Goal: Transaction & Acquisition: Purchase product/service

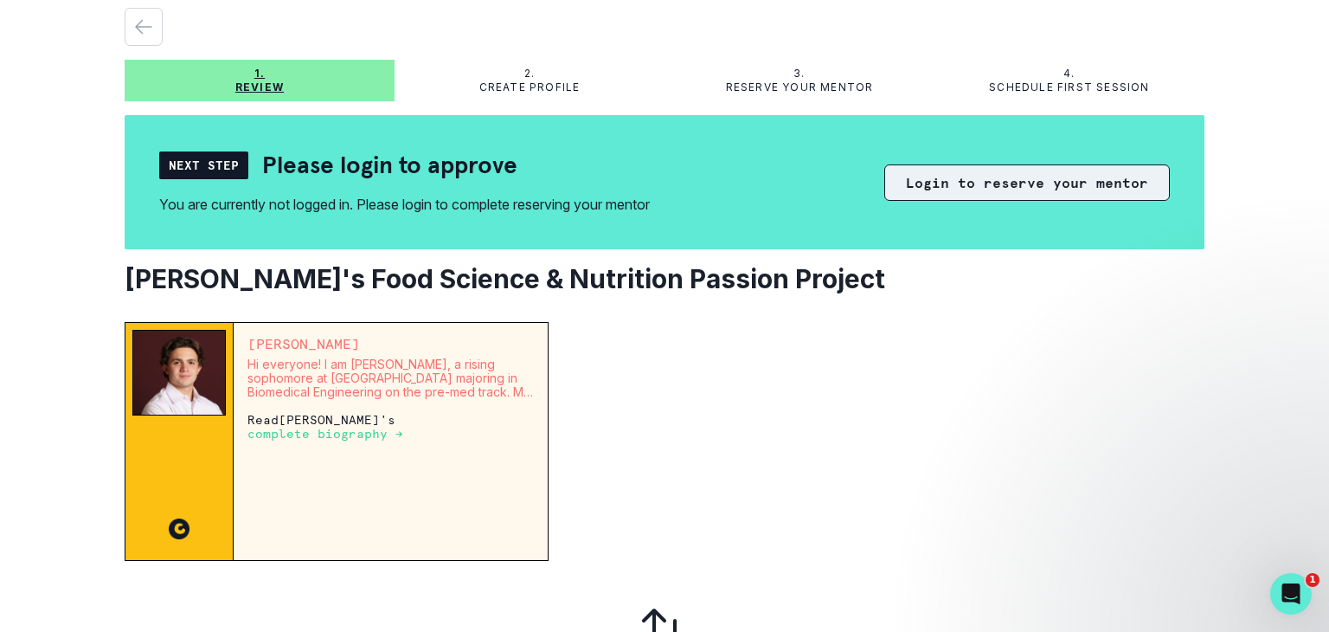
click at [1016, 184] on button "Login to reserve your mentor" at bounding box center [1027, 182] width 286 height 36
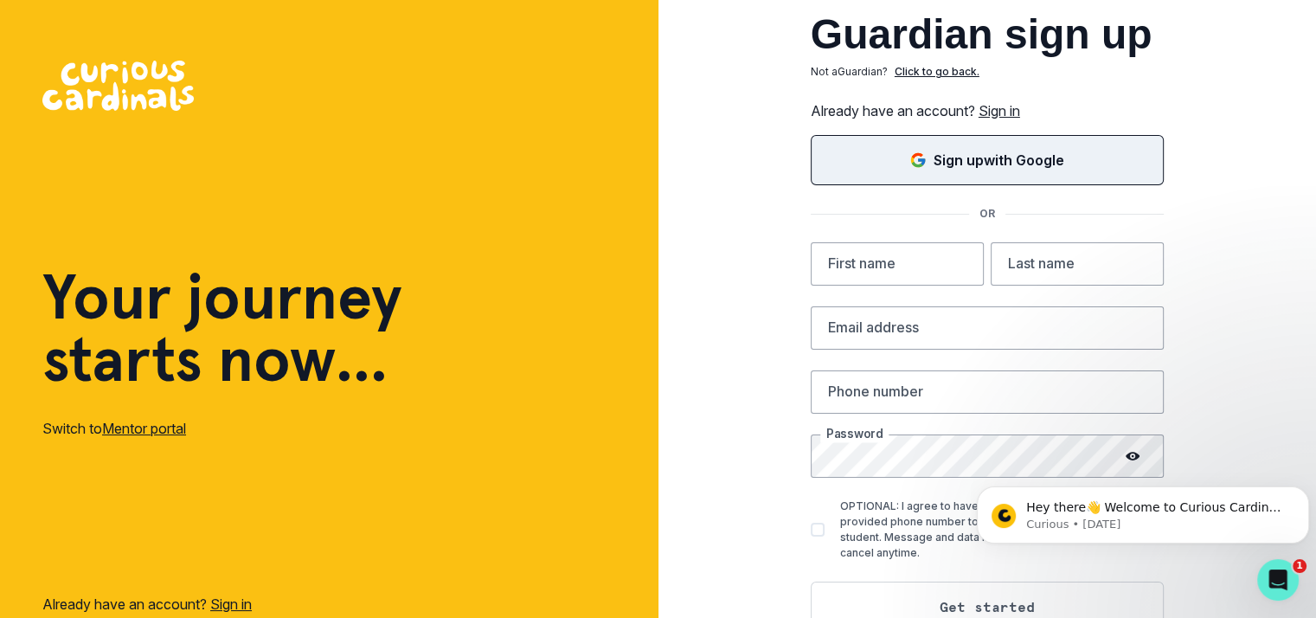
click at [1032, 166] on p "Sign up with Google" at bounding box center [999, 160] width 131 height 21
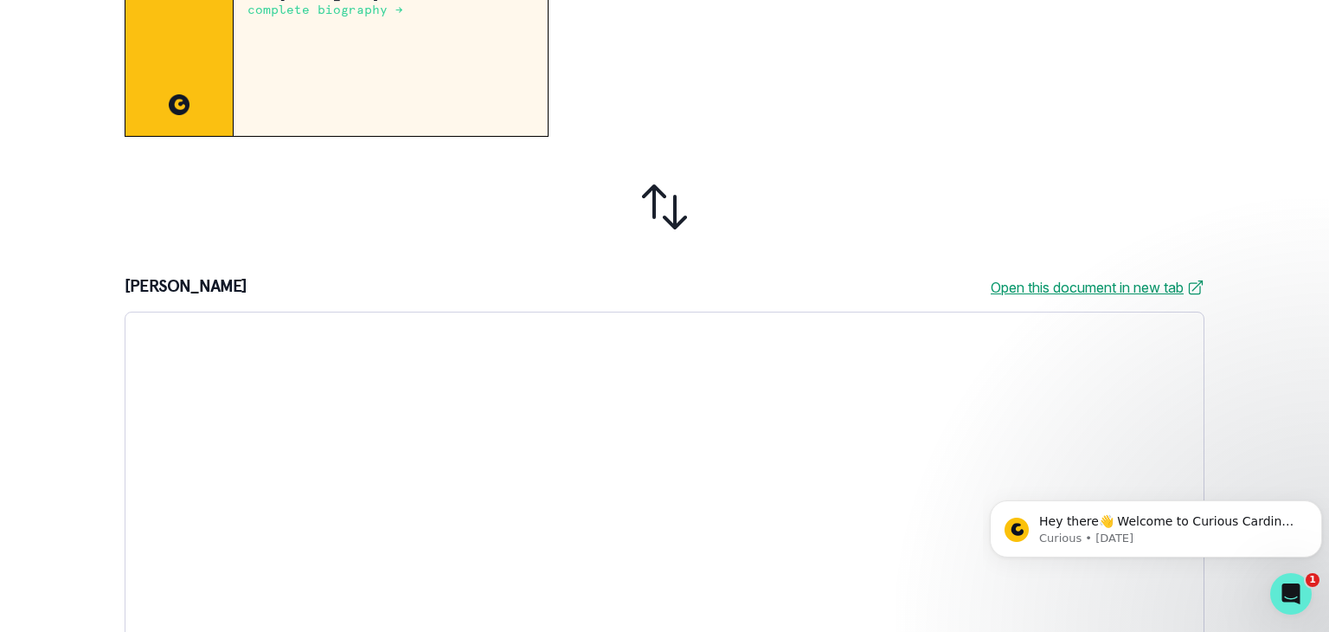
scroll to position [500, 0]
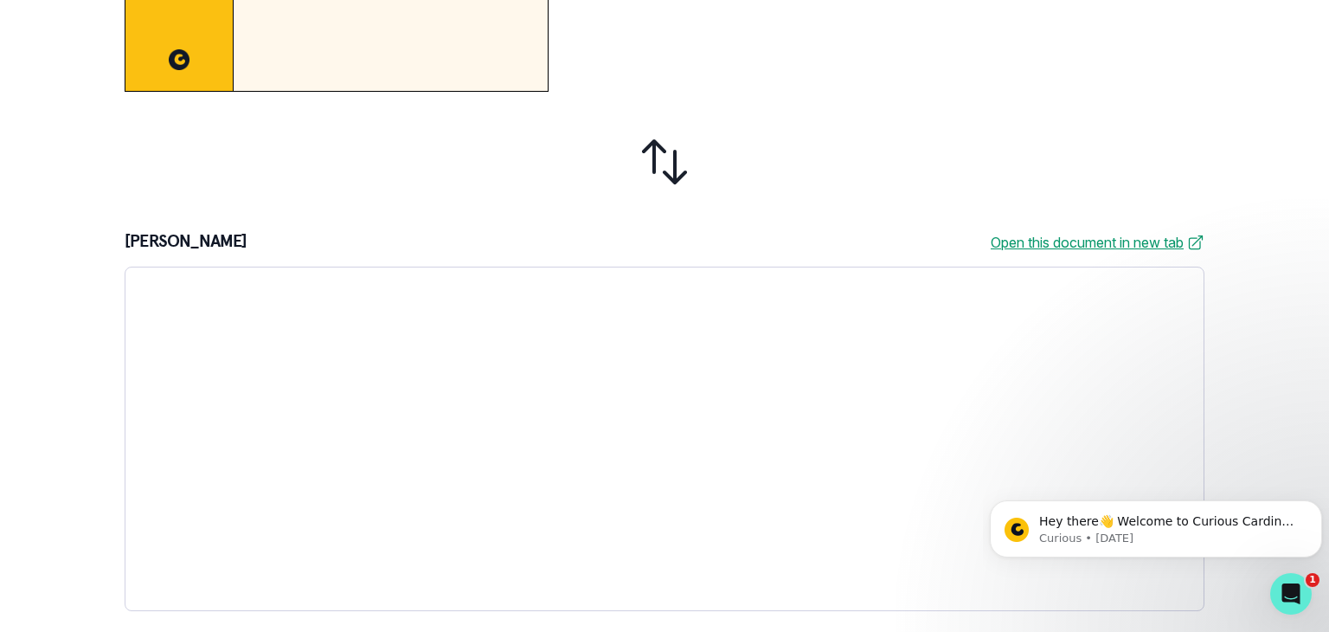
drag, startPoint x: 1210, startPoint y: 148, endPoint x: 175, endPoint y: 51, distance: 1039.6
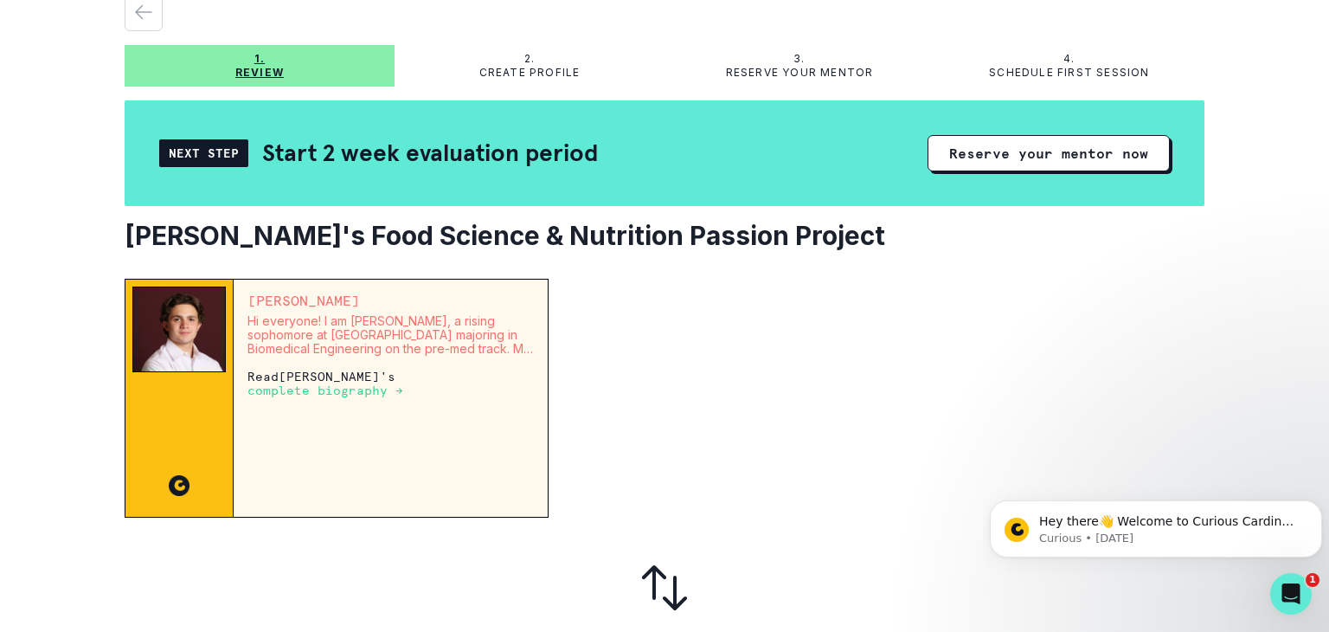
scroll to position [0, 0]
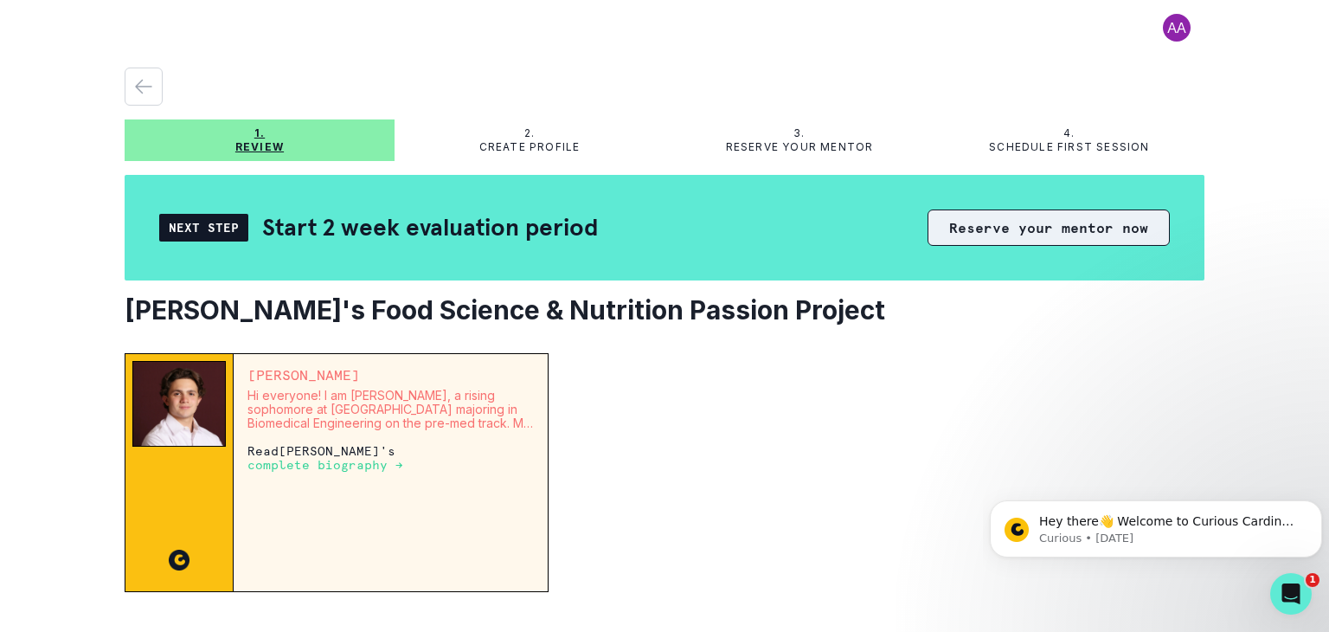
click at [1053, 224] on button "Reserve your mentor now" at bounding box center [1049, 227] width 242 height 36
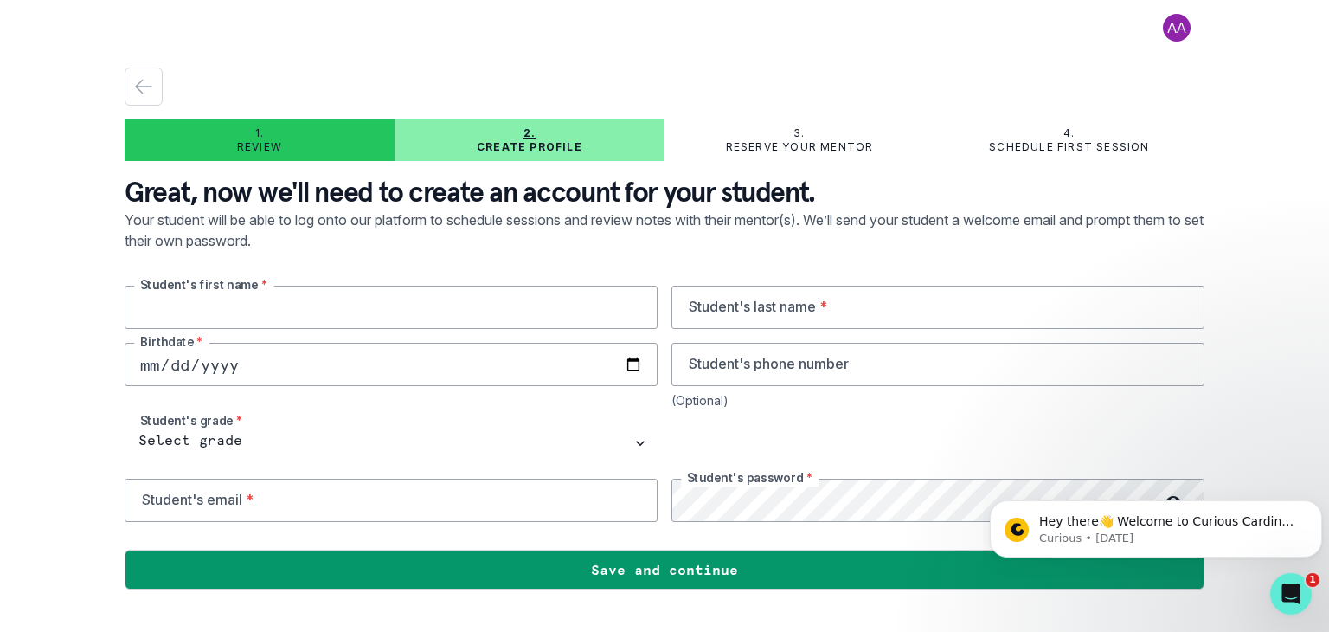
click at [485, 309] on input "text" at bounding box center [391, 307] width 533 height 43
type input "[PERSON_NAME]"
type input "[DATE]"
click at [778, 365] on input "tel" at bounding box center [938, 364] width 533 height 43
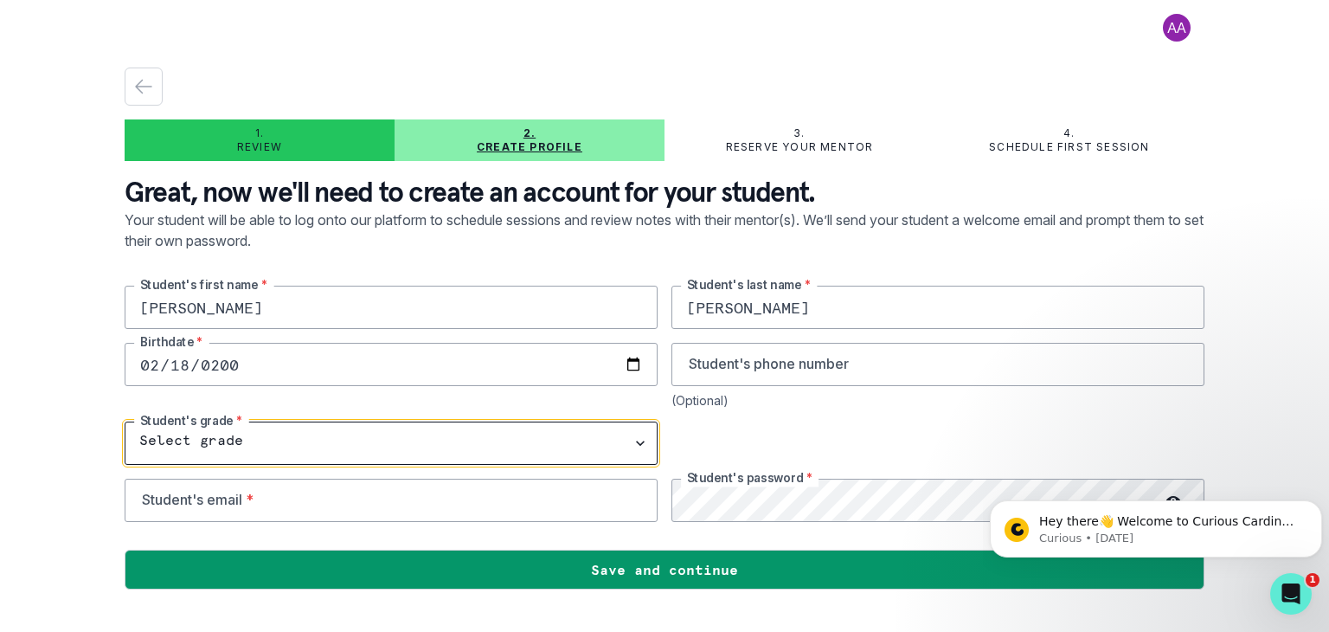
click at [378, 431] on select "Select grade 1st Grade 2nd Grade 3rd Grade 4th Grade 5th Grade 6th Grade 7th Gr…" at bounding box center [391, 442] width 533 height 43
select select "11th Grade"
click at [125, 421] on select "Select grade 1st Grade 2nd Grade 3rd Grade 4th Grade 5th Grade 6th Grade 7th Gr…" at bounding box center [391, 442] width 533 height 43
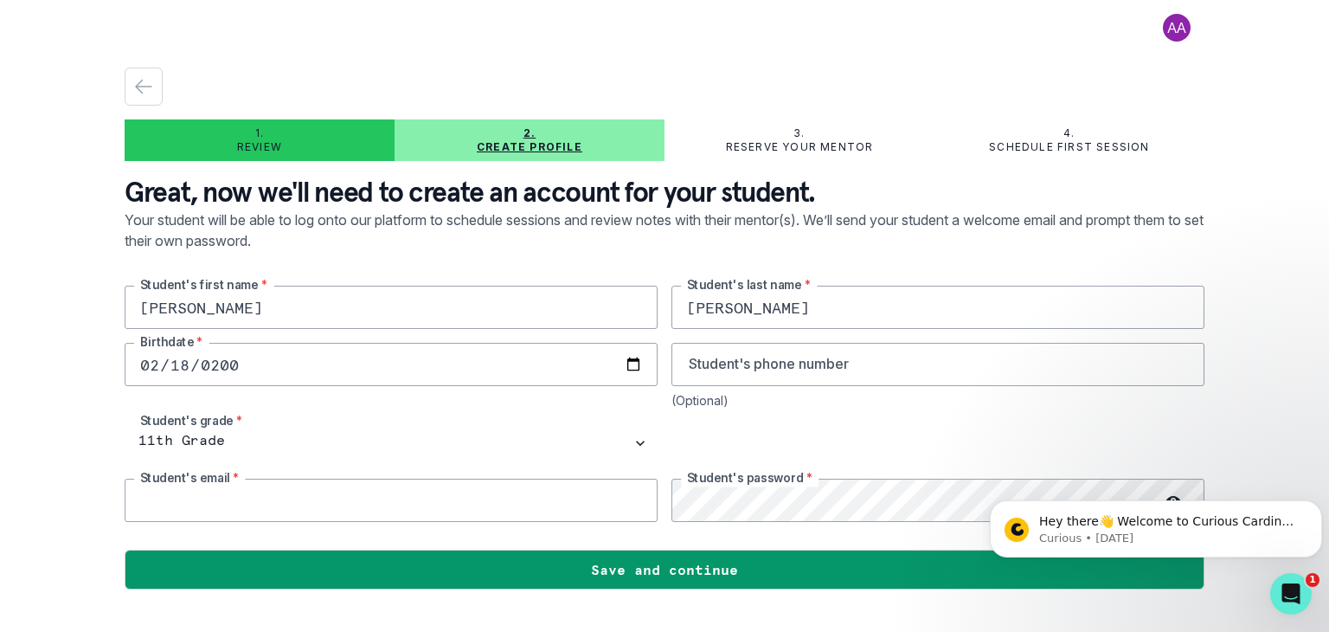
click at [246, 503] on input "email" at bounding box center [391, 500] width 533 height 43
type input "[EMAIL_ADDRESS][DOMAIN_NAME]"
click at [1314, 505] on icon "Dismiss notification" at bounding box center [1318, 505] width 10 height 10
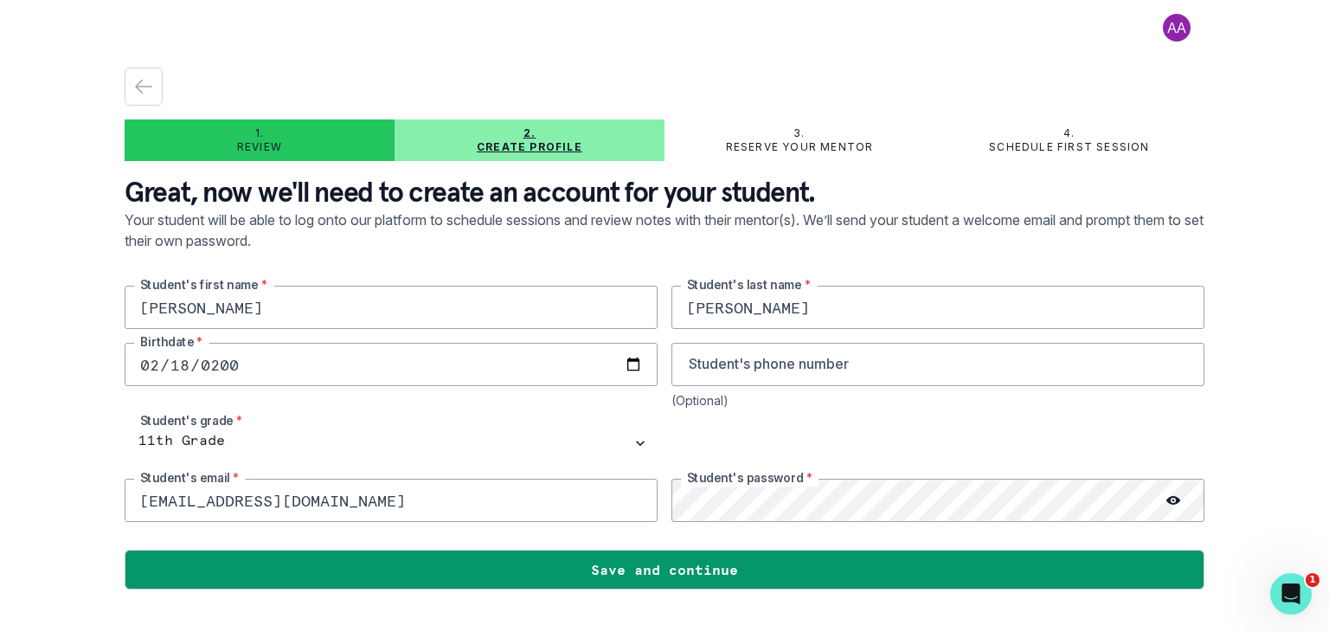
drag, startPoint x: 401, startPoint y: 506, endPoint x: 100, endPoint y: 515, distance: 300.4
click at [100, 515] on div "1. Review 2. Create profile 3. Reserve your mentor 4. Schedule first session Gr…" at bounding box center [664, 316] width 1329 height 632
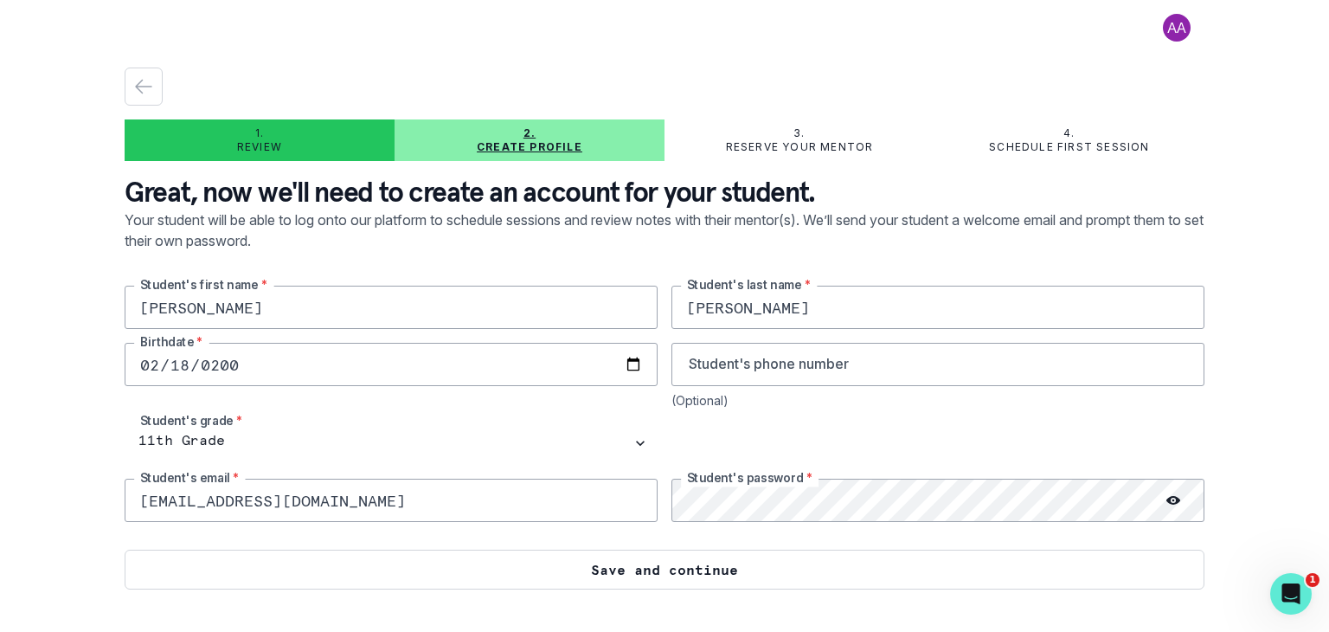
click at [689, 575] on button "Save and continue" at bounding box center [665, 570] width 1080 height 40
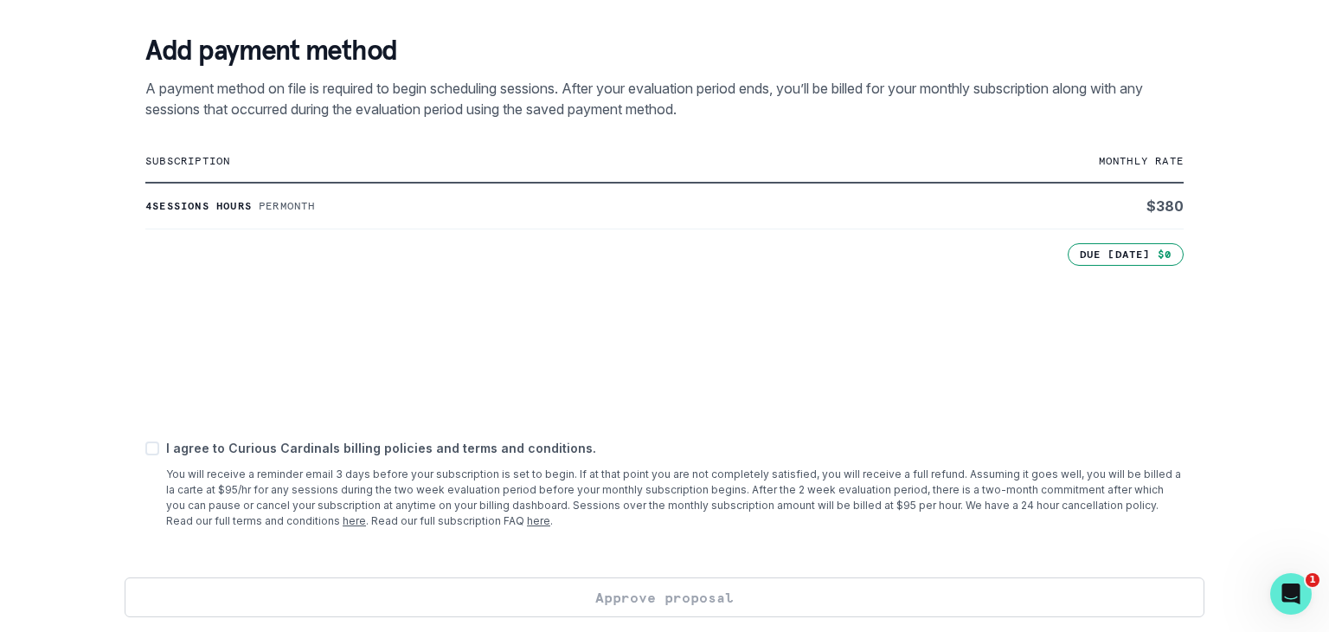
scroll to position [295, 0]
click at [155, 447] on span at bounding box center [152, 447] width 14 height 14
click at [145, 447] on input "checkbox" at bounding box center [145, 447] width 1 height 1
checkbox input "true"
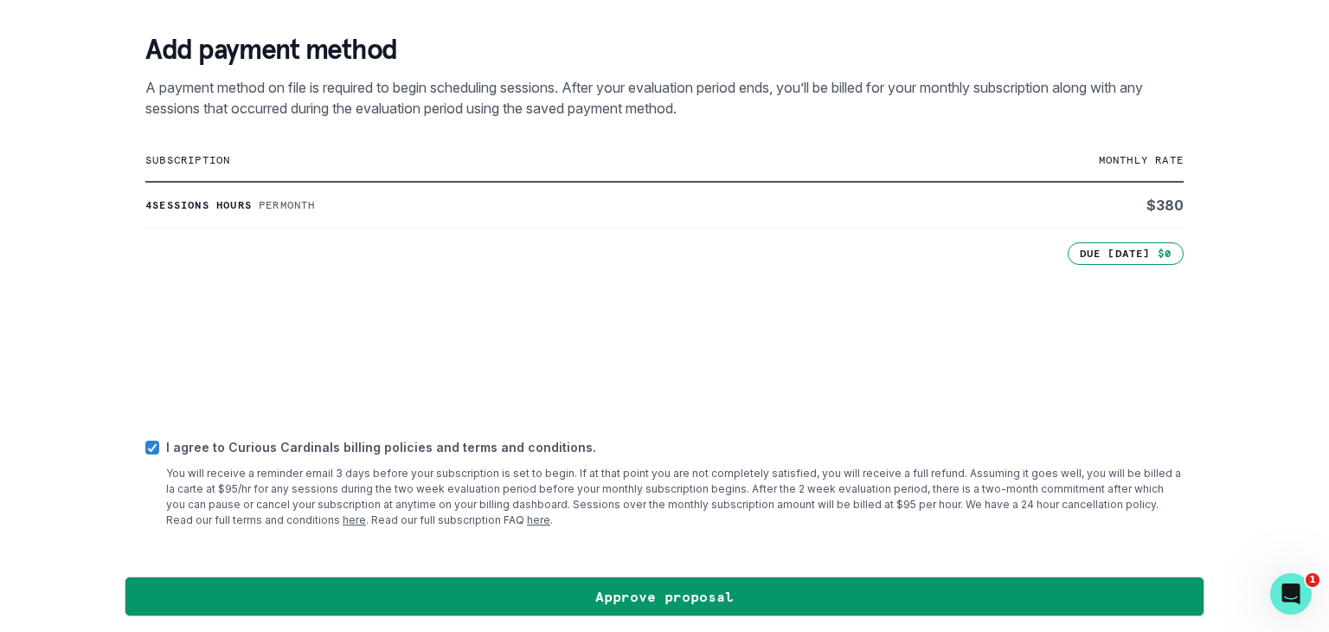
scroll to position [300, 0]
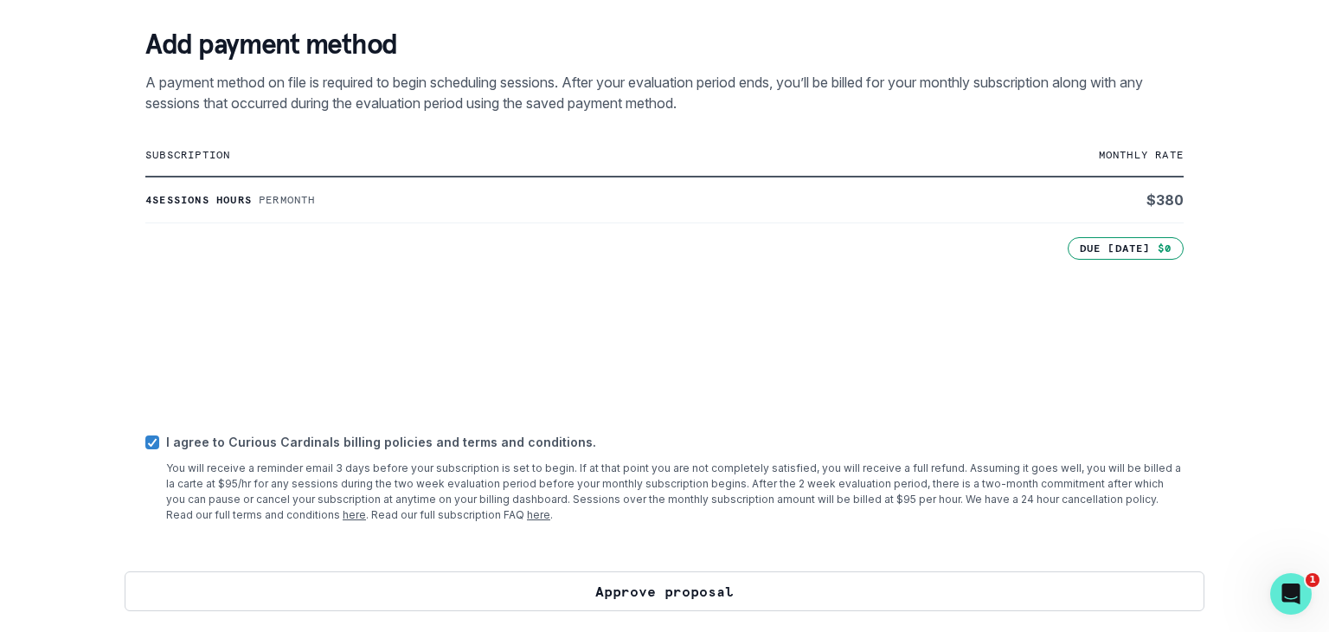
click at [668, 585] on button "Approve proposal" at bounding box center [665, 591] width 1080 height 40
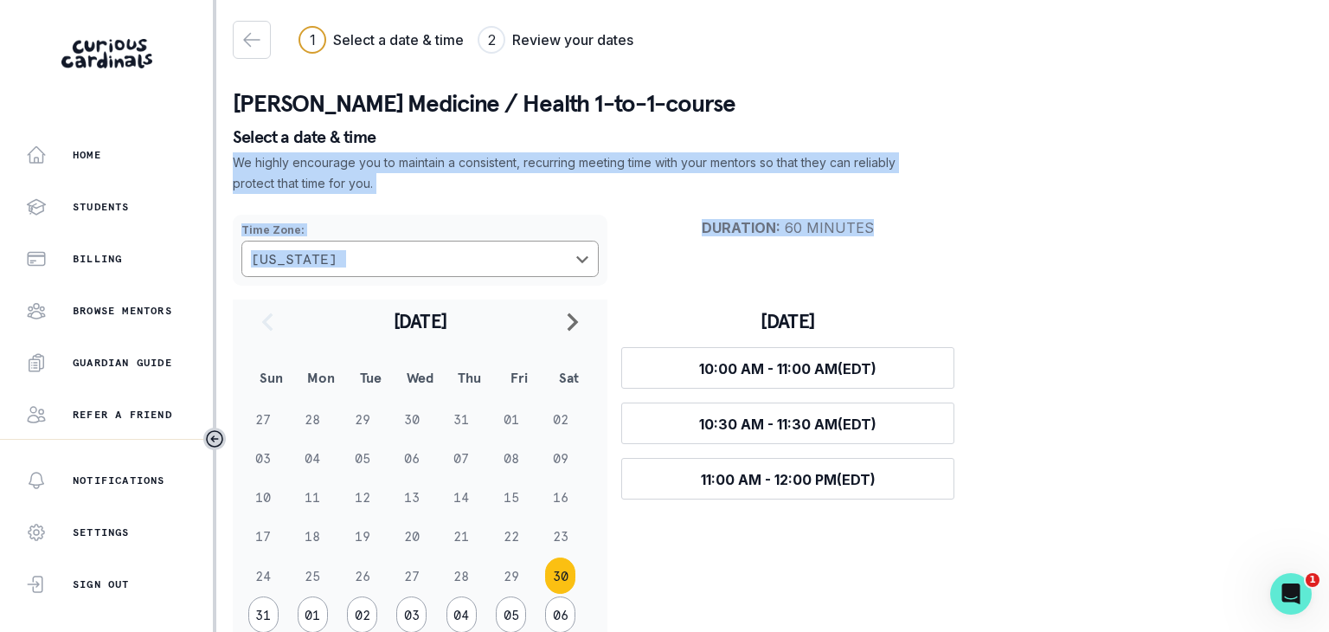
drag, startPoint x: 1328, startPoint y: 154, endPoint x: 1322, endPoint y: 209, distance: 54.8
click at [1322, 209] on div "Home Students Billing Browse Mentors Guardian Guide Refer a friend Notification…" at bounding box center [664, 316] width 1329 height 632
click at [1148, 239] on div "Time Zone : [US_STATE] Duration : 60 minutes [DATE] Sun Mon Tue Wed Thu Fri Sat…" at bounding box center [773, 435] width 1080 height 468
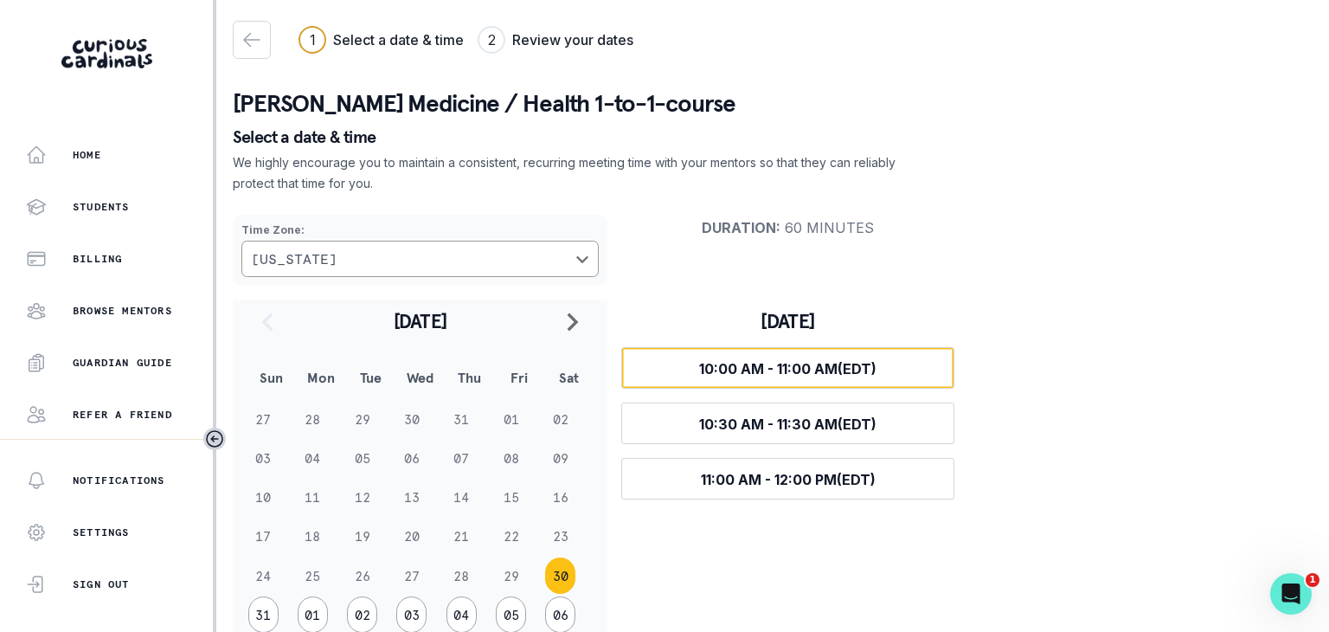
click at [789, 366] on span "10:00 AM - 11:00 AM (EDT)" at bounding box center [787, 368] width 177 height 17
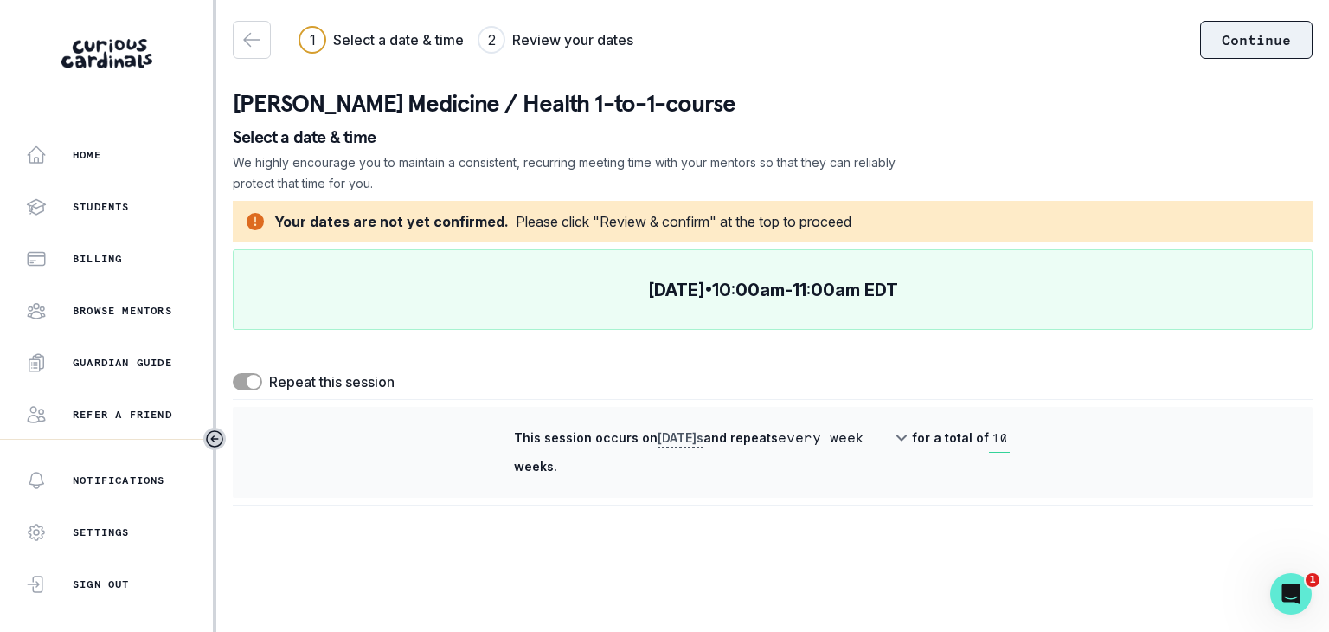
click at [1252, 51] on button "Continue" at bounding box center [1256, 40] width 113 height 38
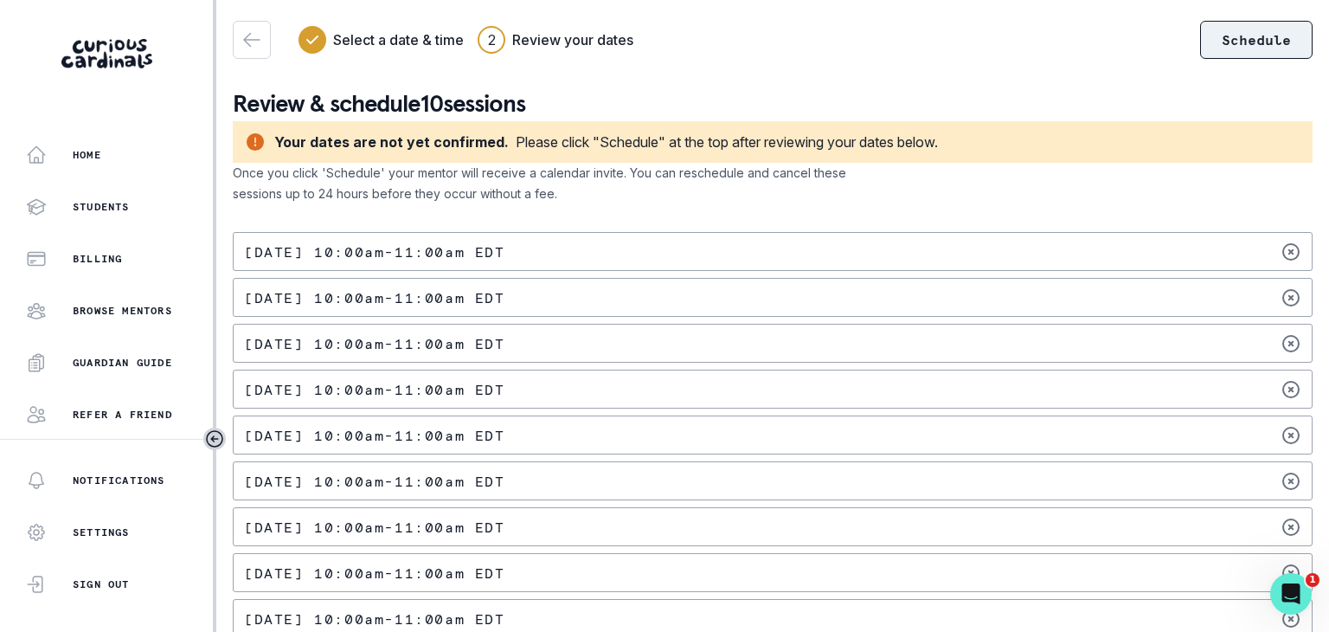
click at [1243, 44] on button "Schedule" at bounding box center [1256, 40] width 113 height 38
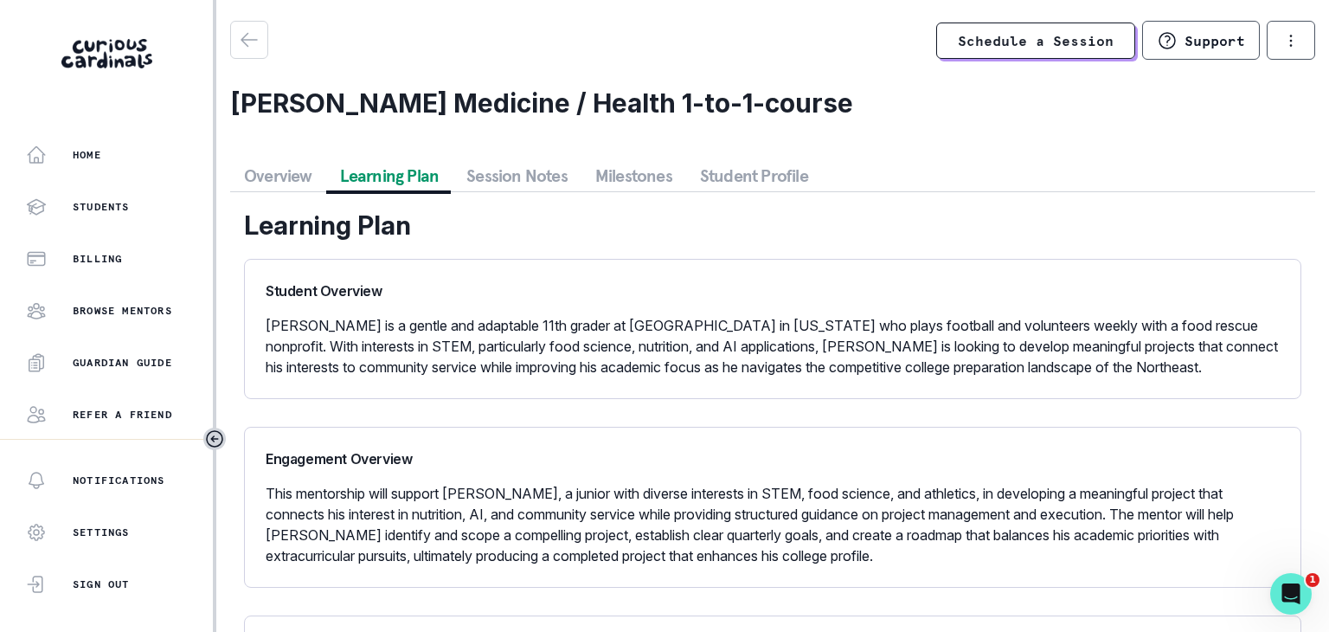
click at [398, 173] on button "Learning Plan" at bounding box center [389, 175] width 127 height 31
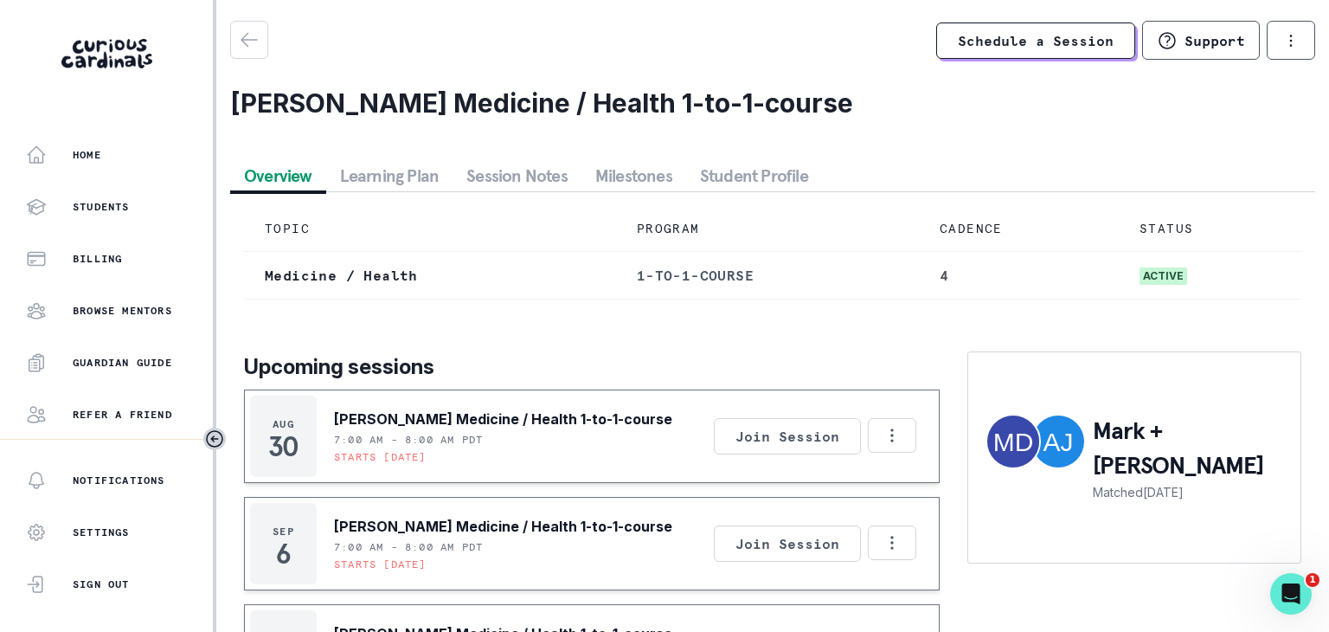
click at [288, 181] on button "Overview" at bounding box center [278, 175] width 96 height 31
